Goal: Task Accomplishment & Management: Manage account settings

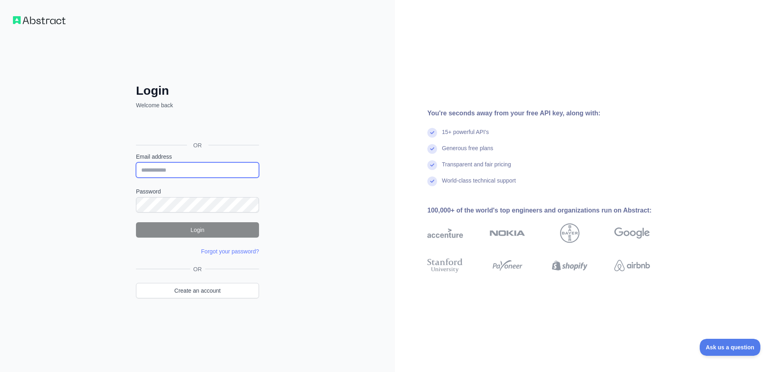
type input "**********"
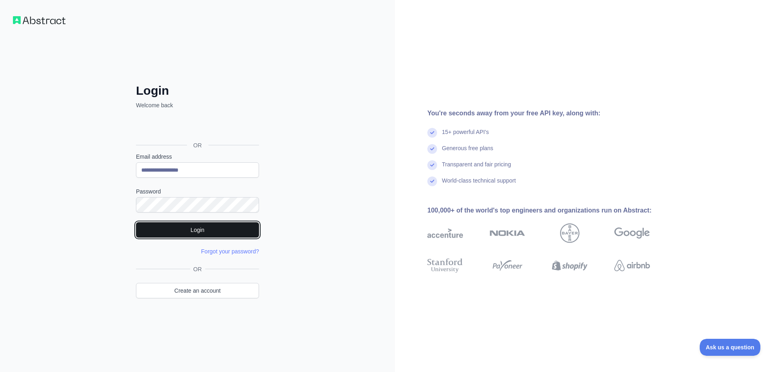
click at [203, 231] on button "Login" at bounding box center [197, 229] width 123 height 15
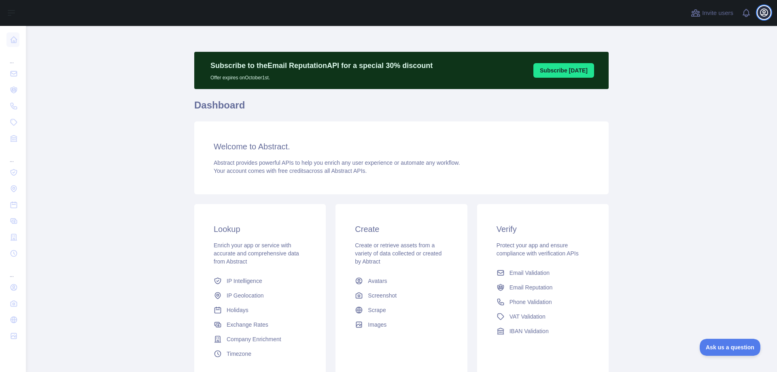
click at [768, 9] on icon "button" at bounding box center [764, 13] width 10 height 10
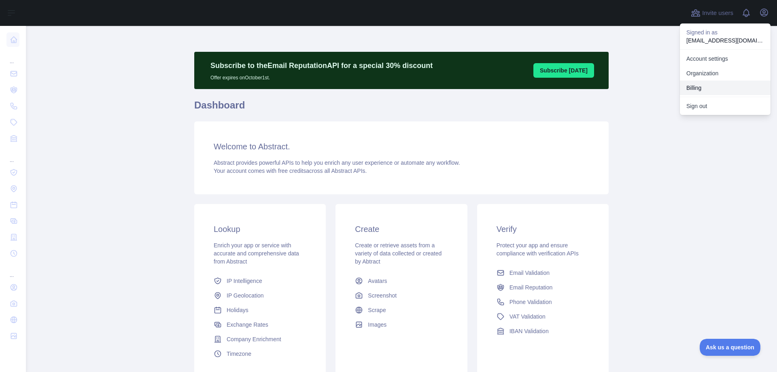
click at [716, 85] on button "Billing" at bounding box center [725, 88] width 91 height 15
